Goal: Find specific page/section: Find specific page/section

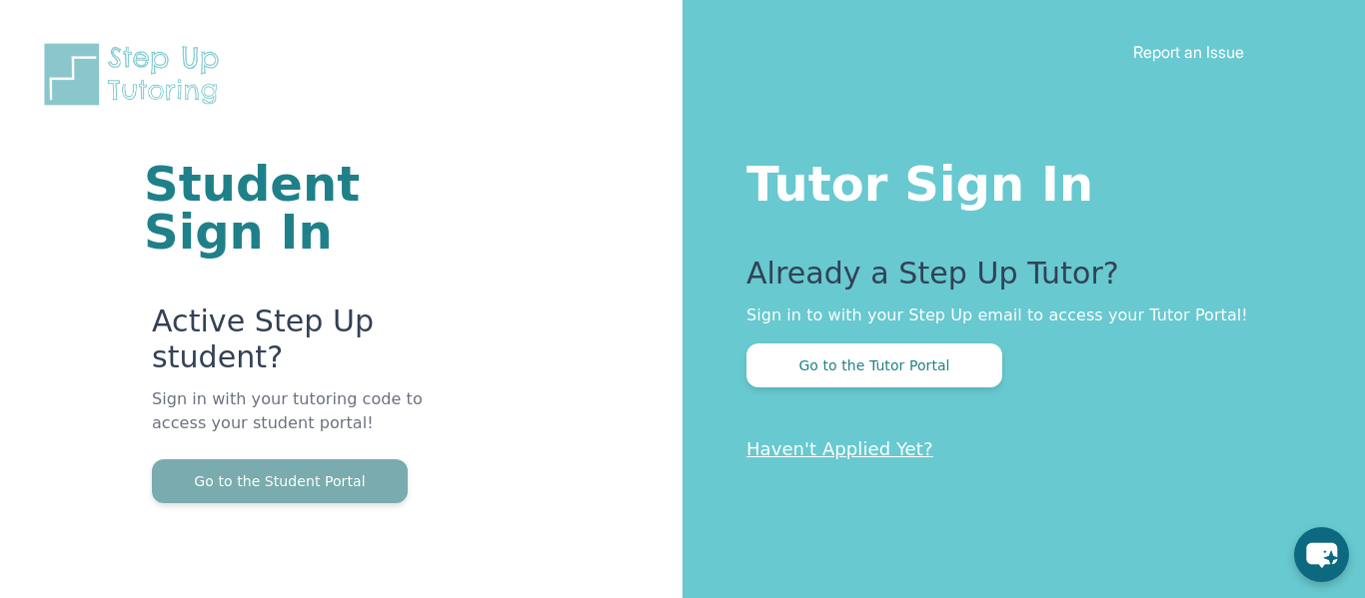
click at [274, 472] on button "Go to the Student Portal" at bounding box center [280, 482] width 256 height 44
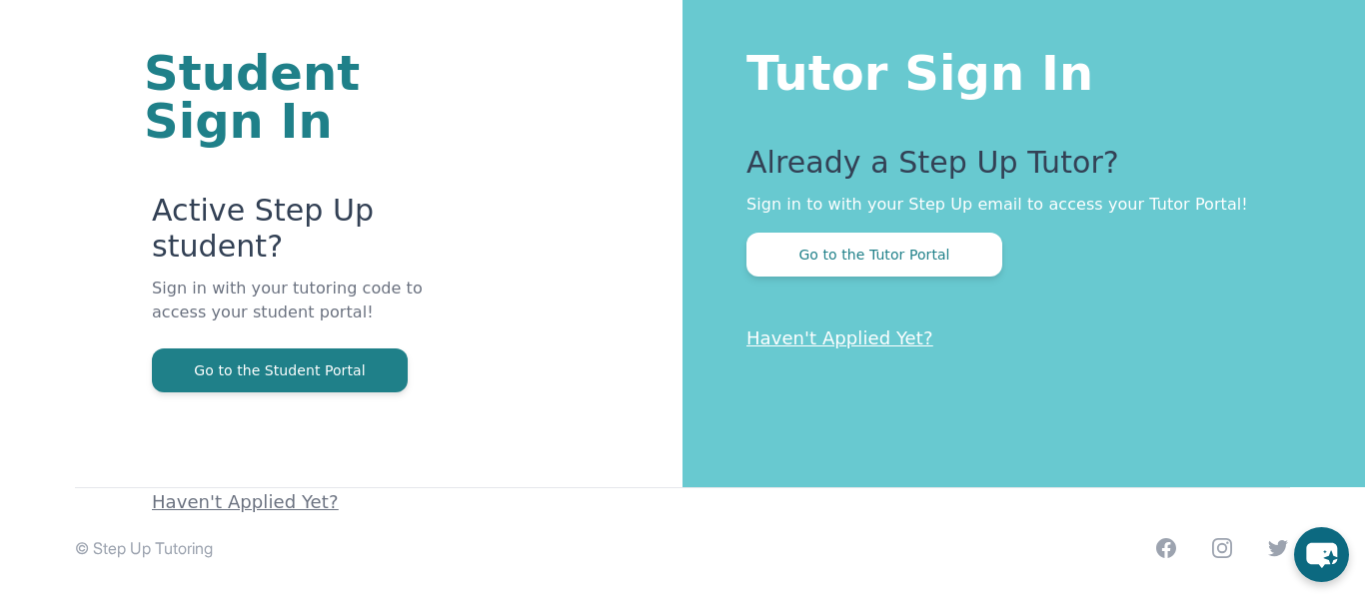
scroll to position [121, 0]
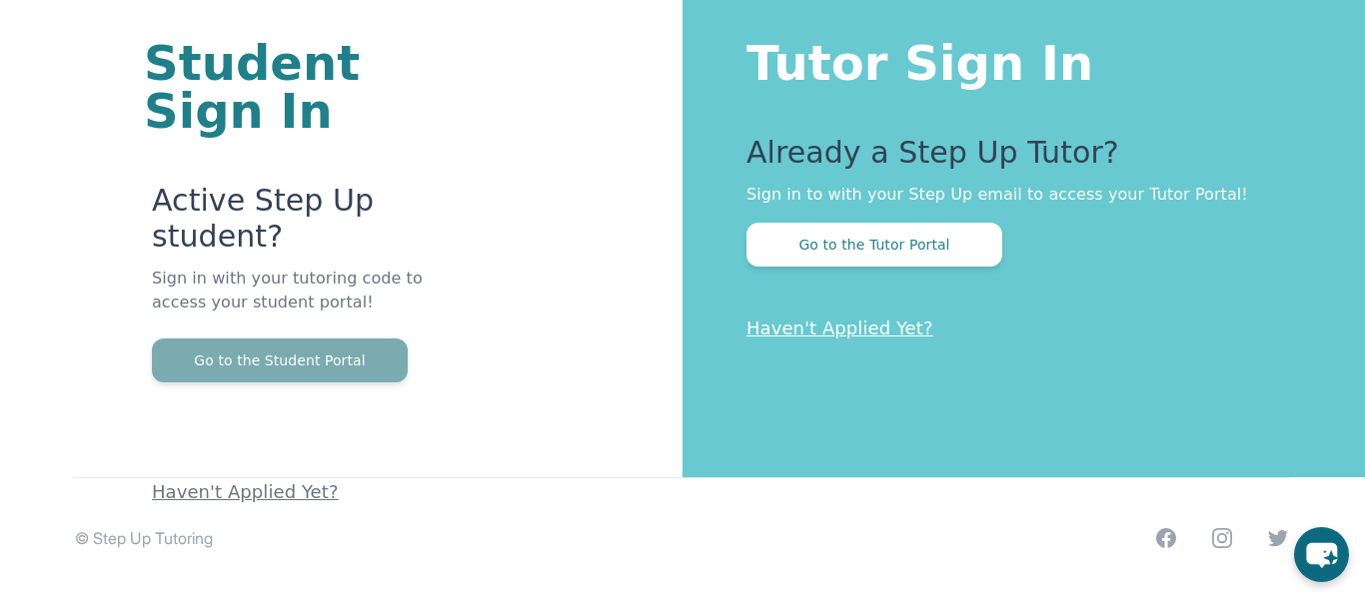
click at [347, 371] on button "Go to the Student Portal" at bounding box center [280, 361] width 256 height 44
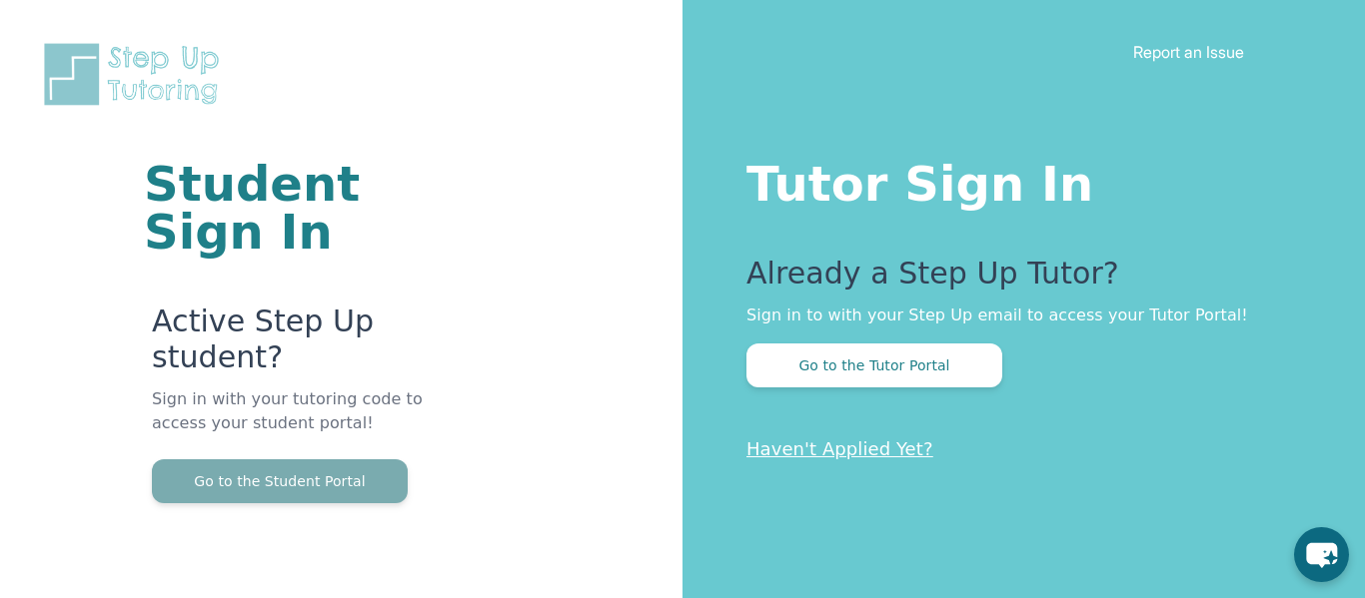
click at [295, 475] on button "Go to the Student Portal" at bounding box center [280, 482] width 256 height 44
